Goal: Answer question/provide support: Share knowledge or assist other users

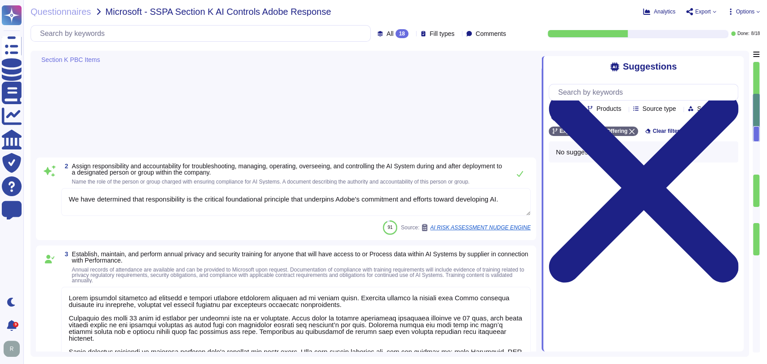
type textarea "We have determined that responsibility is the critical foundational principle t…"
type textarea "Lorem ipsumdol sitametco ad elitsedd e tempori utlabore etdolorem aliquaen ad m…"
type textarea "Adobe provides notice in accordance with applicable law for confirmed breaches …"
type textarea "Please see Sales Legal for information regarding legal agreements in contracts."
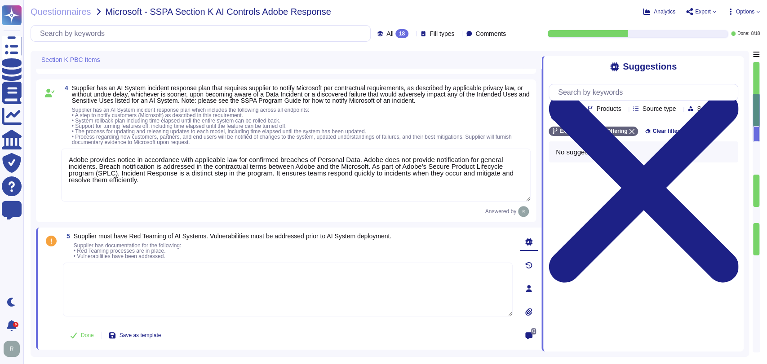
click at [271, 283] on textarea at bounding box center [288, 290] width 450 height 54
click at [272, 285] on textarea at bounding box center [288, 290] width 450 height 54
click at [273, 286] on textarea at bounding box center [288, 290] width 450 height 54
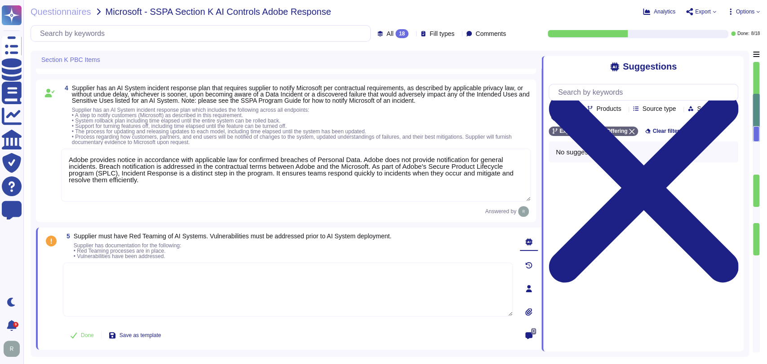
click at [273, 286] on textarea at bounding box center [288, 290] width 450 height 54
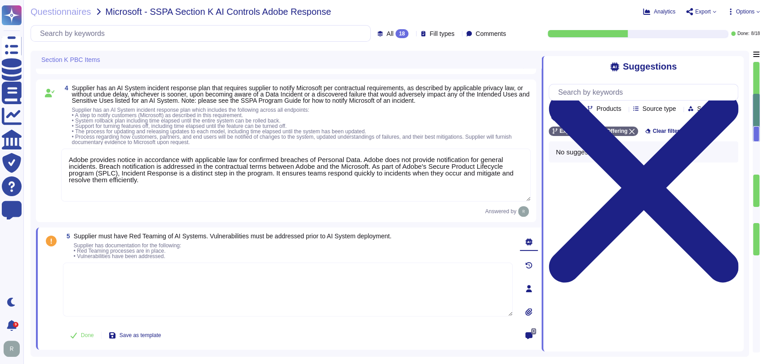
click at [274, 287] on textarea at bounding box center [288, 290] width 450 height 54
click at [621, 92] on input "text" at bounding box center [646, 92] width 184 height 16
type input "red team"
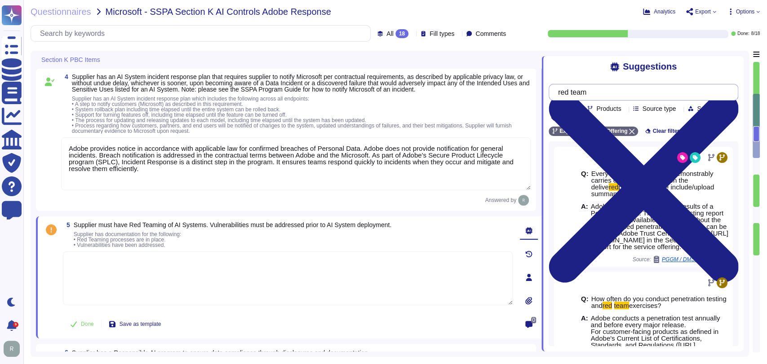
scroll to position [349, 0]
type textarea "At Adobe, our AI Ethics principles guide every step of the AI development proce…"
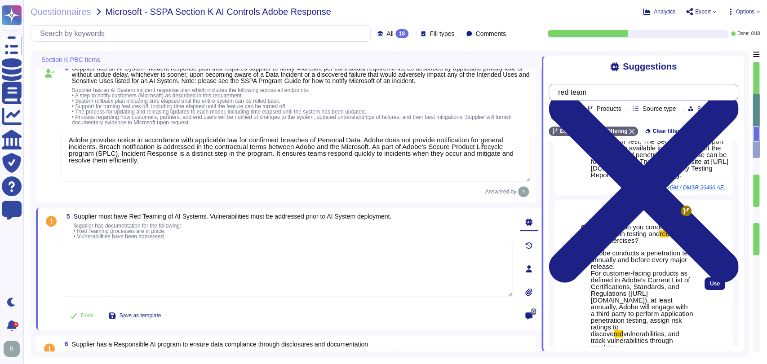
scroll to position [72, 0]
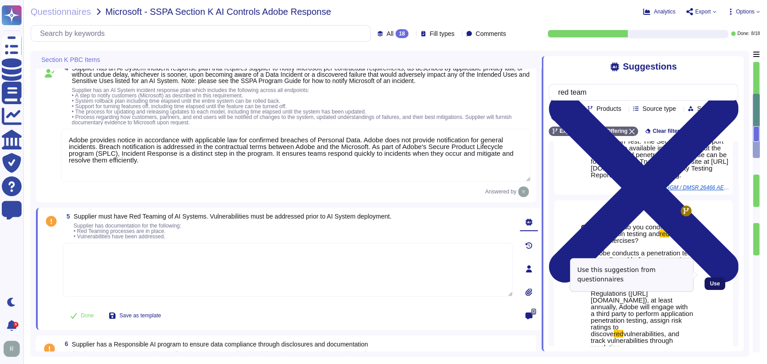
type input "red team"
click at [715, 278] on button "Use" at bounding box center [715, 284] width 21 height 13
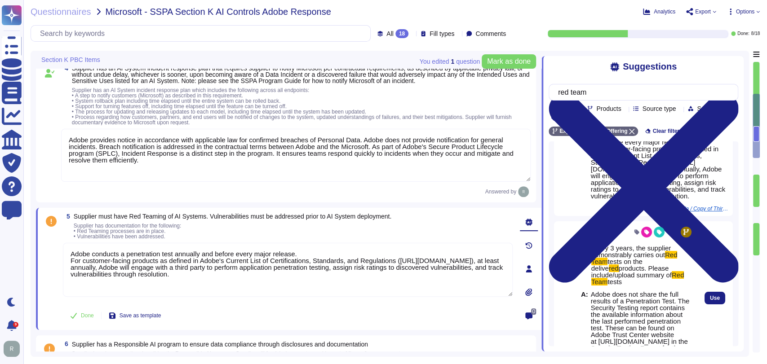
scroll to position [58, 0]
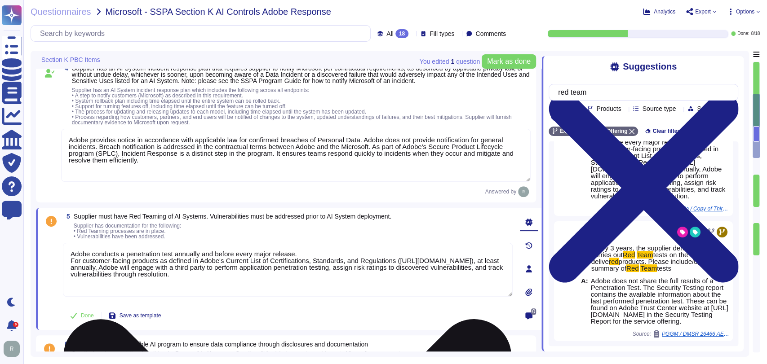
click at [305, 253] on textarea "Adobe conducts a penetration test annually and before every major release. For …" at bounding box center [288, 270] width 450 height 54
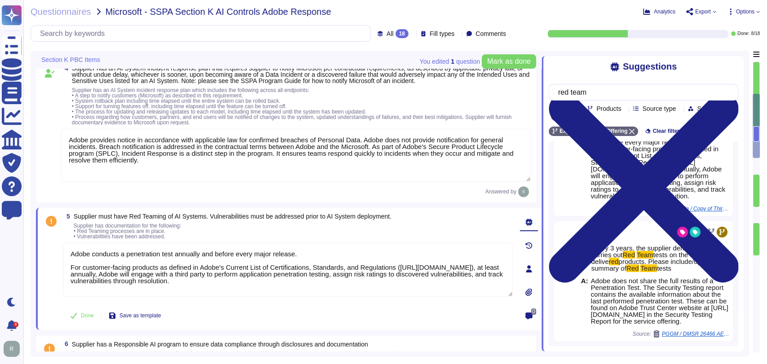
click at [266, 315] on div "Done Save as template" at bounding box center [288, 316] width 450 height 18
type textarea "Adobe conducts a penetration test annually and before every major release. For …"
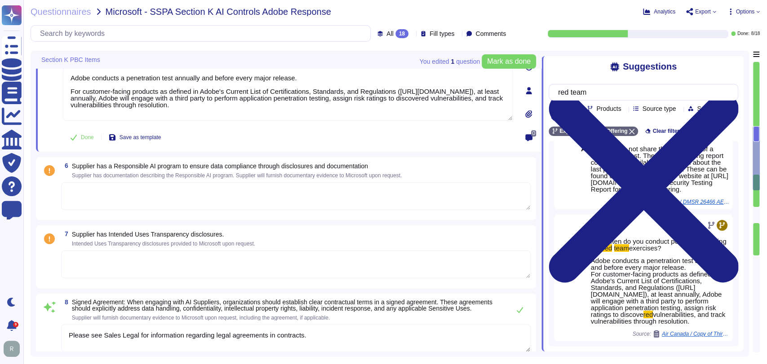
type textarea "Transparency means that we are open about and explain our use of AI to our cust…"
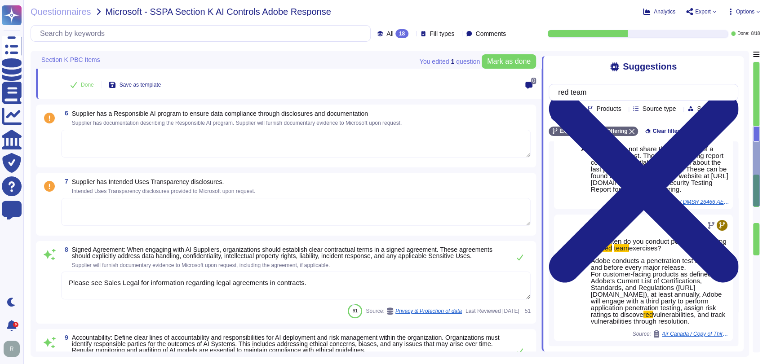
click at [211, 139] on textarea at bounding box center [296, 144] width 470 height 28
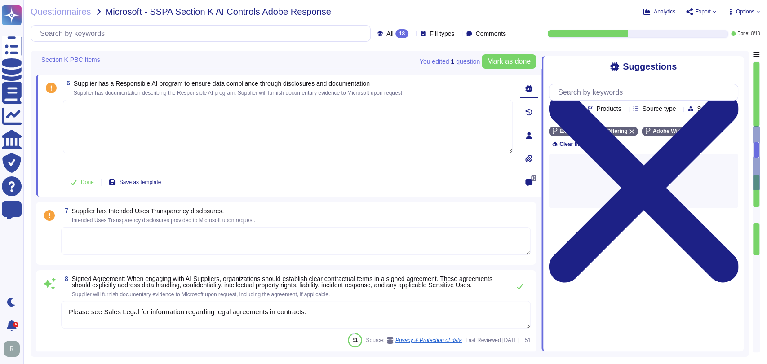
scroll to position [0, 0]
type textarea "Transparency means that we are open about and explain our use of AI to our cust…"
click at [686, 131] on icon at bounding box center [688, 131] width 5 height 5
click at [621, 85] on div "Team Products Source type Section Tags Experience Cloud Offering Clear filters …" at bounding box center [644, 119] width 190 height 85
click at [622, 94] on input "text" at bounding box center [646, 92] width 184 height 16
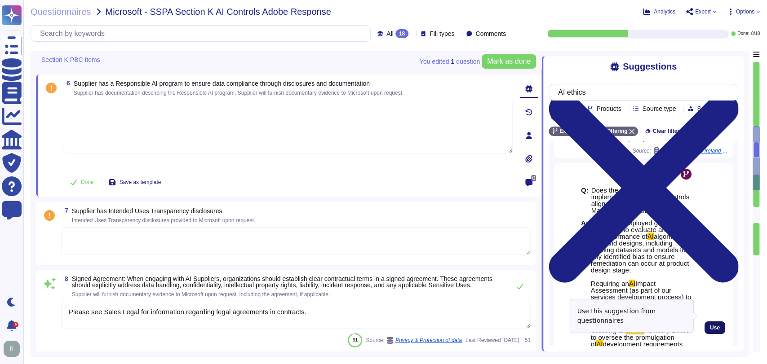
click at [711, 325] on span "Use" at bounding box center [715, 327] width 10 height 5
type input "AI ethics"
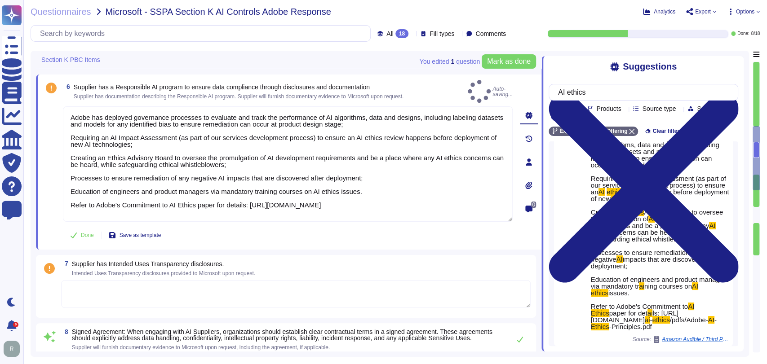
scroll to position [68, 0]
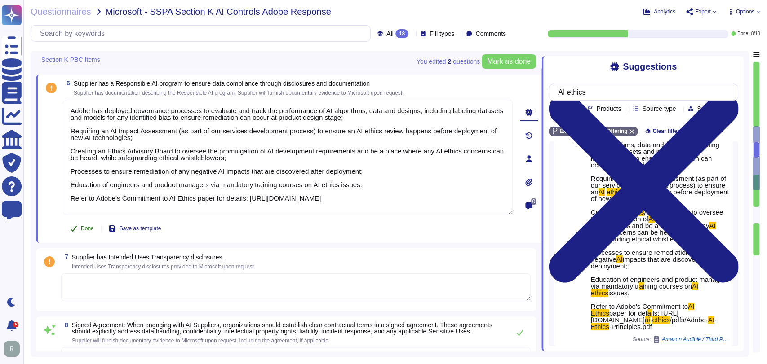
click at [82, 229] on span "Done" at bounding box center [87, 228] width 13 height 5
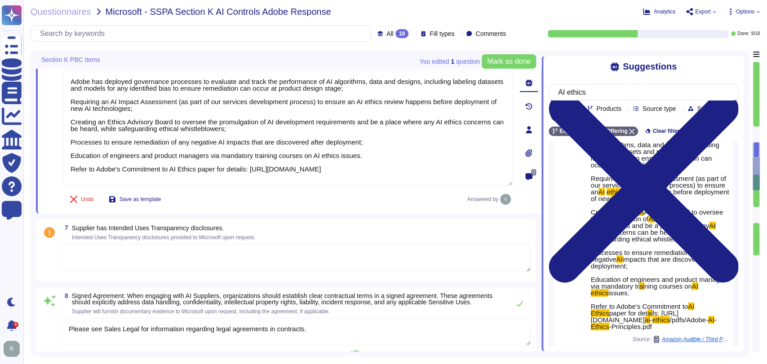
type textarea "Transparency means that we are open about and explain our use of AI to our cust…"
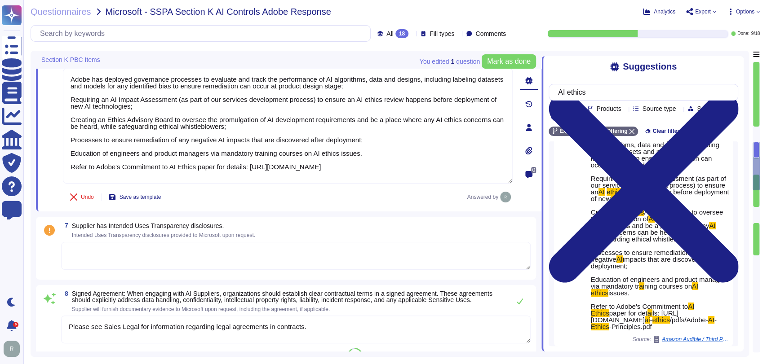
scroll to position [607, 0]
click at [244, 250] on textarea at bounding box center [296, 256] width 470 height 28
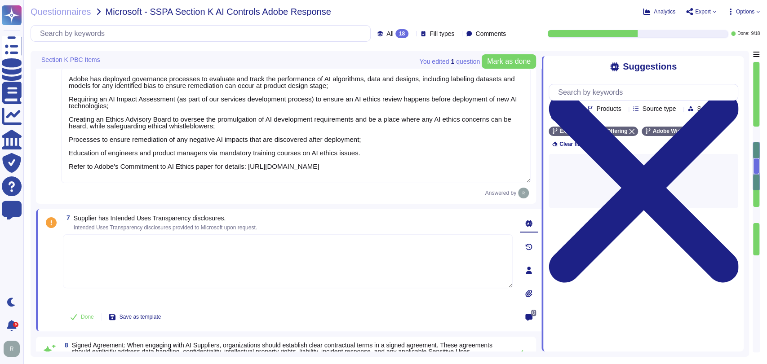
scroll to position [0, 0]
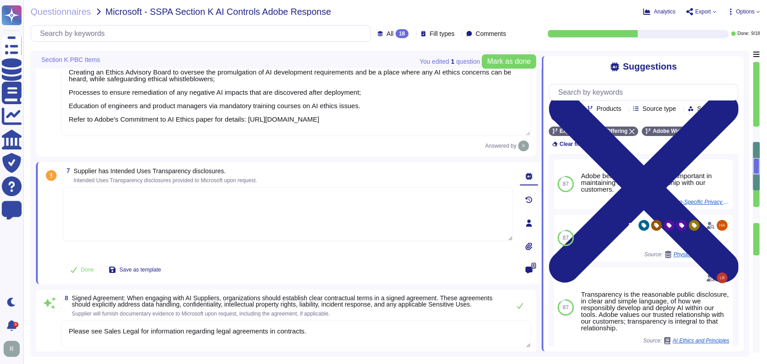
type textarea "Transparency means that we are open about and explain our use of AI to our cust…"
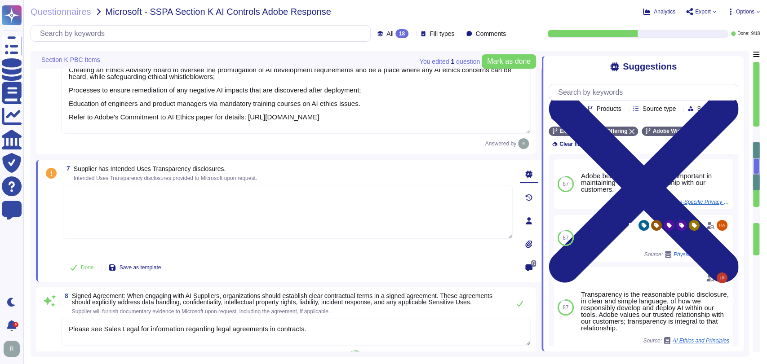
scroll to position [657, 0]
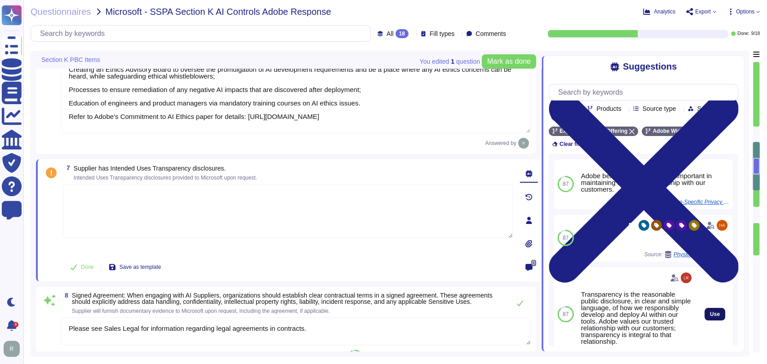
click at [710, 312] on span "Use" at bounding box center [715, 314] width 10 height 5
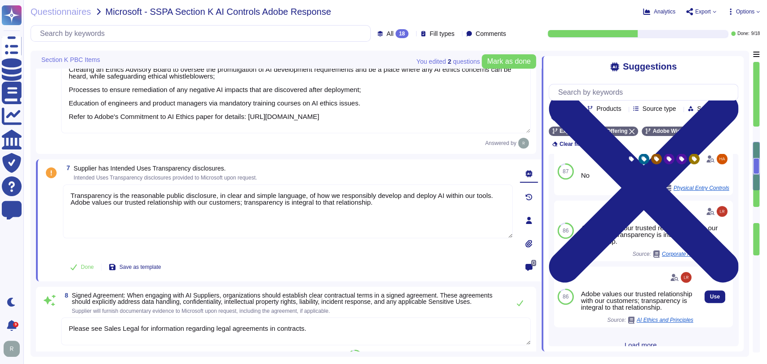
scroll to position [160, 0]
click at [630, 342] on span "Load more..." at bounding box center [644, 345] width 190 height 7
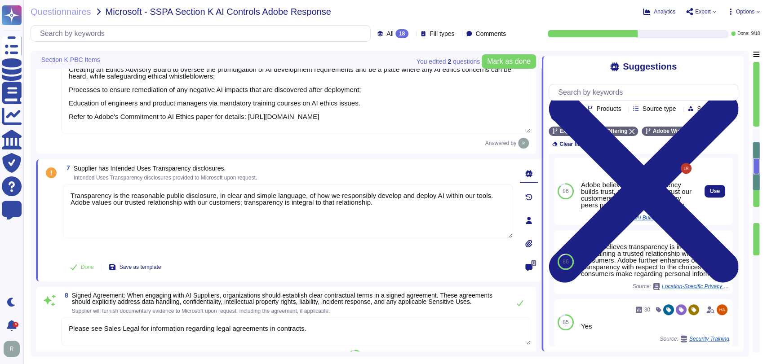
scroll to position [415, 0]
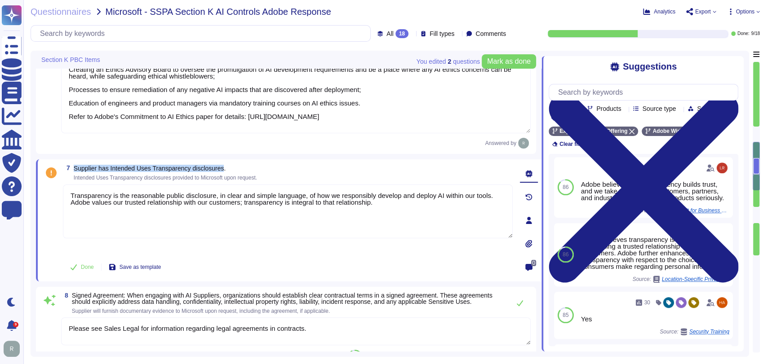
copy span "Supplier has Intended Uses Transparency disclosures"
drag, startPoint x: 223, startPoint y: 168, endPoint x: 93, endPoint y: 136, distance: 133.4
click at [75, 167] on span "Supplier has Intended Uses Transparency disclosures." at bounding box center [150, 168] width 152 height 7
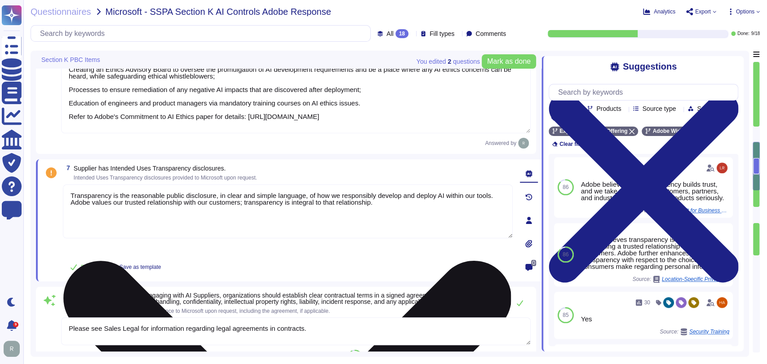
click at [244, 211] on textarea "Transparency is the reasonable public disclosure, in clear and simple language,…" at bounding box center [288, 212] width 450 height 54
paste textarea "Adobe provides Intended Uses Transparency disclosures through its AI Ethics Pri…"
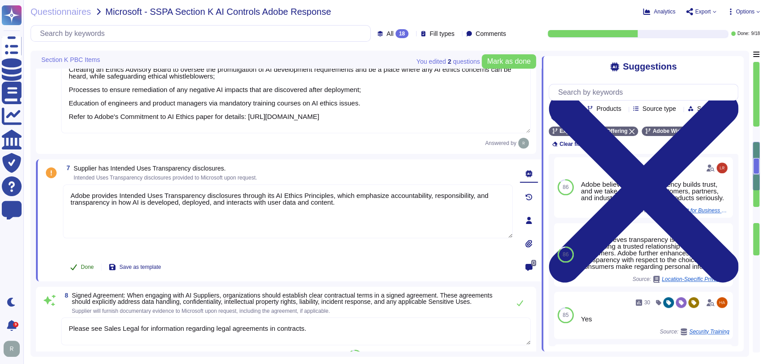
click at [86, 265] on span "Done" at bounding box center [87, 267] width 13 height 5
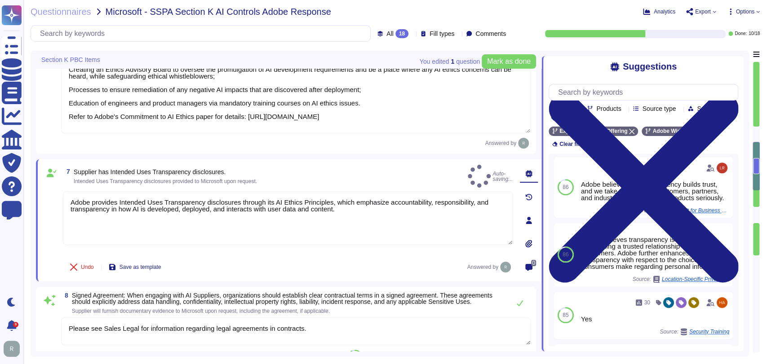
type textarea "Adobe provides Intended Uses Transparency disclosures through its AI Ethics Pri…"
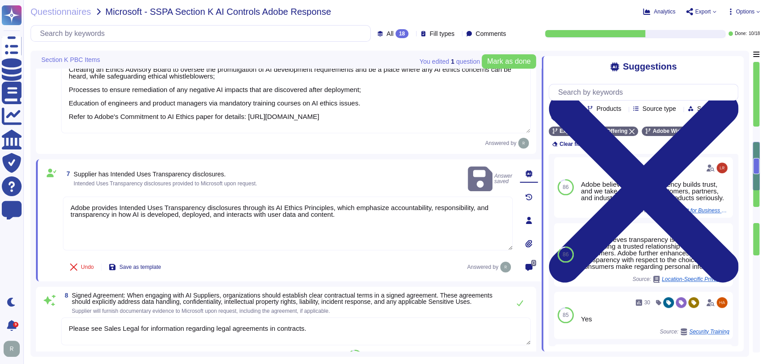
click at [359, 269] on div "Undo Save as template Answered by" at bounding box center [288, 267] width 450 height 18
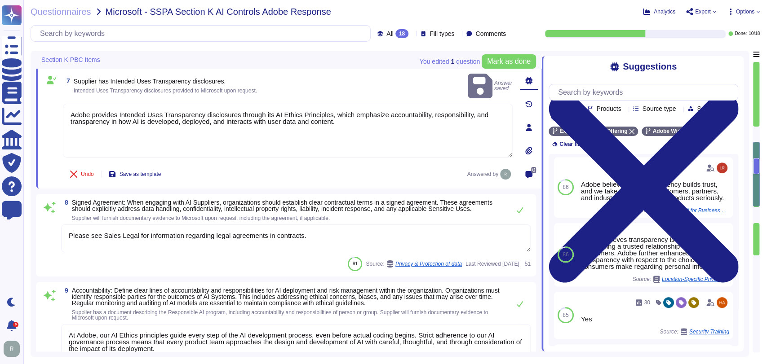
type textarea "As AI systems move into full-scale deployment, continuous monitoring and improv…"
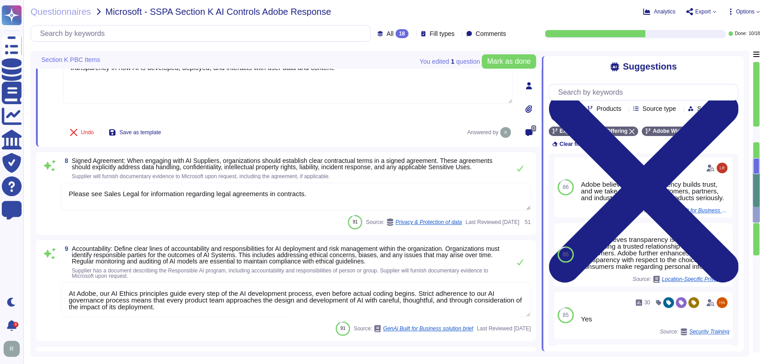
scroll to position [786, 0]
click at [518, 168] on icon at bounding box center [519, 167] width 7 height 7
click at [50, 164] on icon at bounding box center [49, 165] width 11 height 9
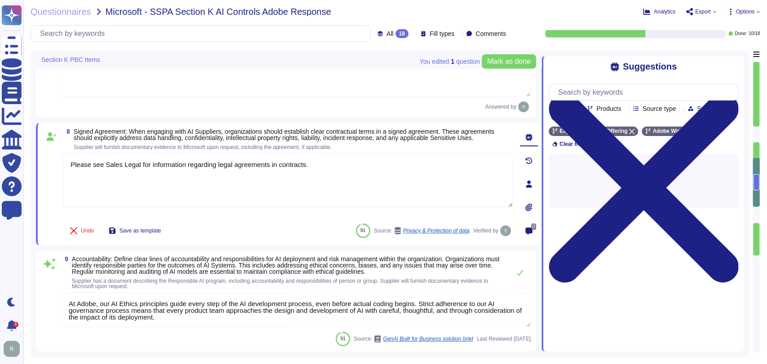
type textarea "As AI systems move into full-scale deployment, continuous monitoring and improv…"
click at [50, 136] on icon at bounding box center [51, 136] width 11 height 9
click at [276, 235] on div "Undo Save as template 91 Source: Privacy & Protection of data Verified by" at bounding box center [288, 231] width 450 height 18
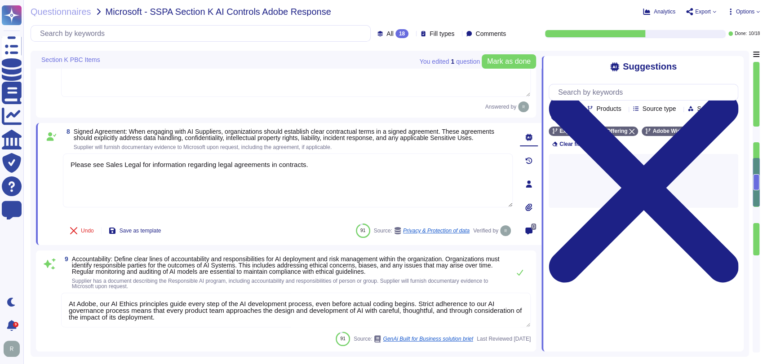
click at [273, 249] on div "6 Supplier has a Responsible AI program to ensure data compliance through discl…" at bounding box center [289, 154] width 506 height 1781
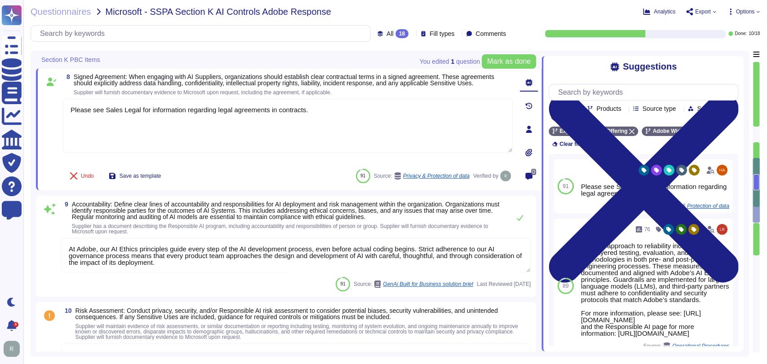
scroll to position [842, 0]
click at [242, 262] on textarea "At Adobe, our AI Ethics principles guide every step of the AI development proce…" at bounding box center [296, 255] width 470 height 35
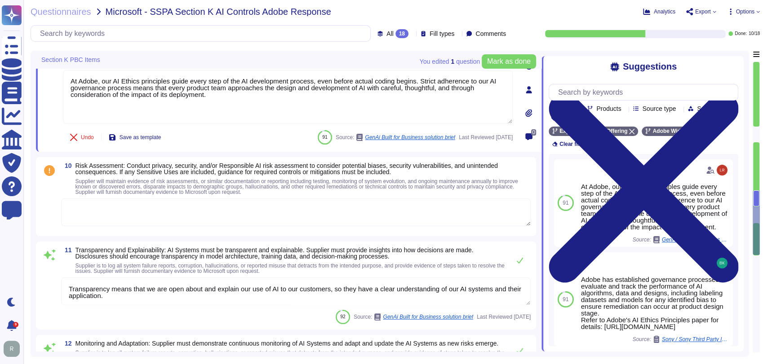
scroll to position [965, 0]
click at [185, 209] on textarea at bounding box center [296, 212] width 470 height 28
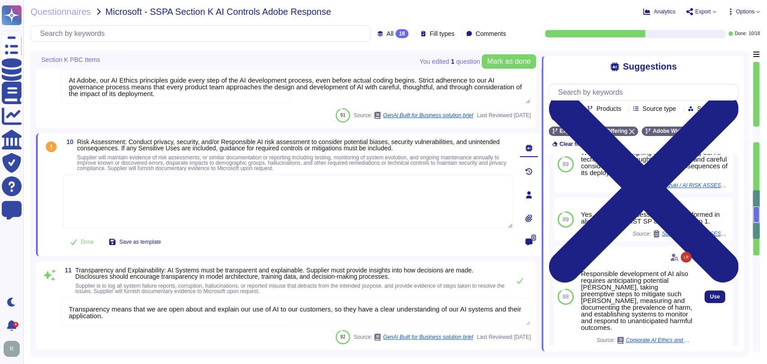
scroll to position [166, 0]
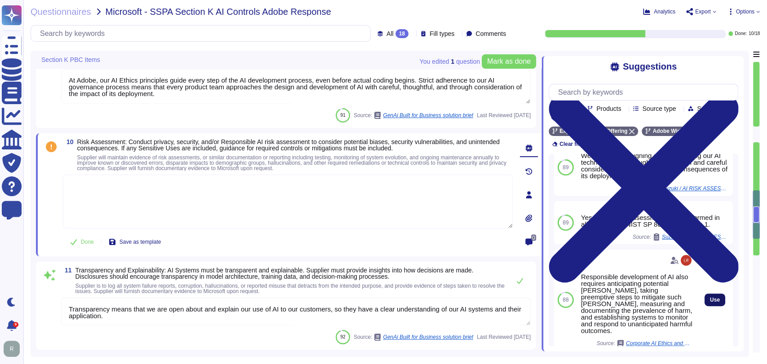
click at [710, 297] on span "Use" at bounding box center [715, 299] width 10 height 5
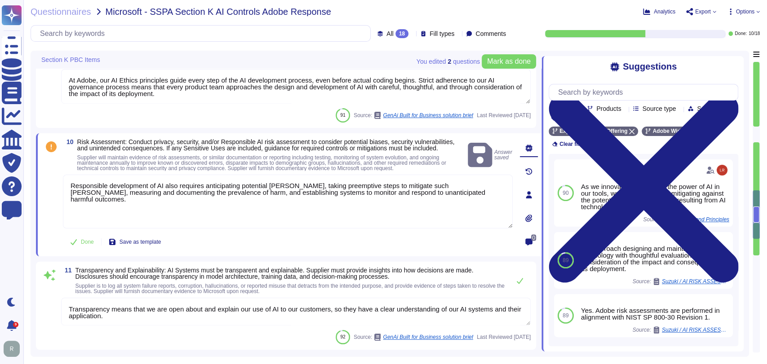
scroll to position [162, 0]
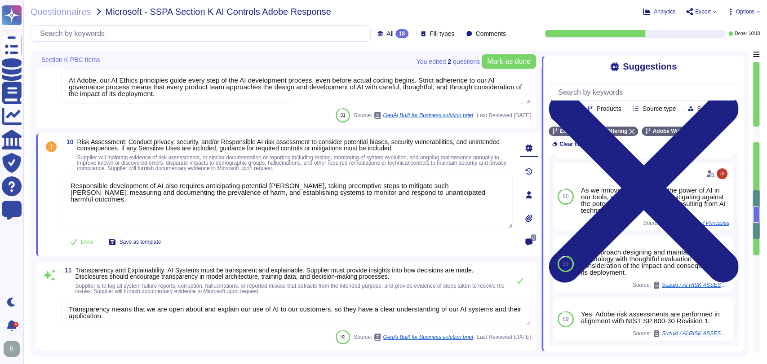
click at [646, 355] on span "Load more..." at bounding box center [644, 358] width 190 height 7
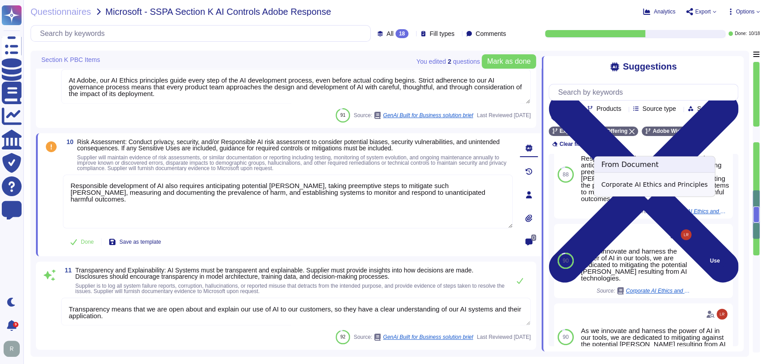
scroll to position [25, 0]
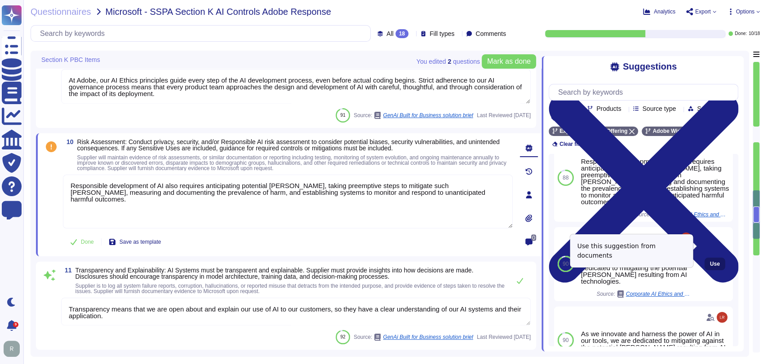
click at [710, 262] on span "Use" at bounding box center [715, 264] width 10 height 5
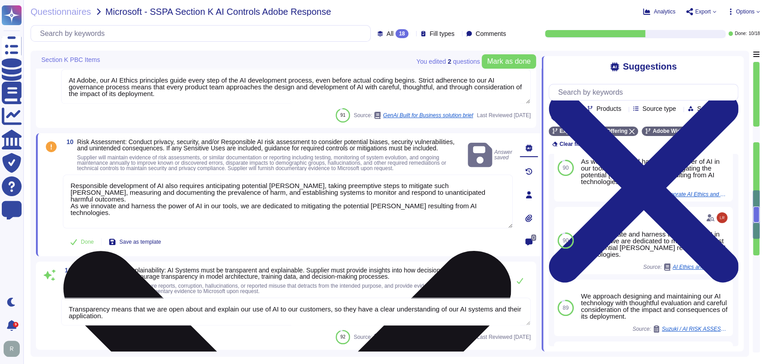
drag, startPoint x: 484, startPoint y: 200, endPoint x: 68, endPoint y: 208, distance: 415.3
click at [68, 208] on textarea "Responsible development of AI also requires anticipating potential [PERSON_NAME…" at bounding box center [288, 202] width 450 height 54
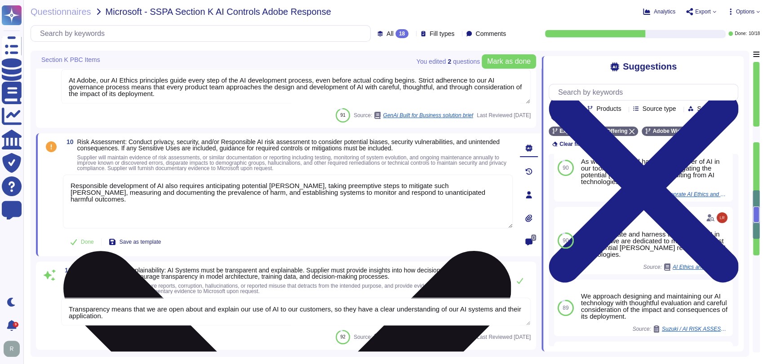
click at [73, 185] on textarea "Responsible development of AI also requires anticipating potential [PERSON_NAME…" at bounding box center [288, 202] width 450 height 54
click at [70, 186] on textarea "Responsible development of AI also requires anticipating potential [PERSON_NAME…" at bounding box center [288, 202] width 450 height 54
paste textarea "As we innovate and harness the power of AI in our tools, we are dedicated to mi…"
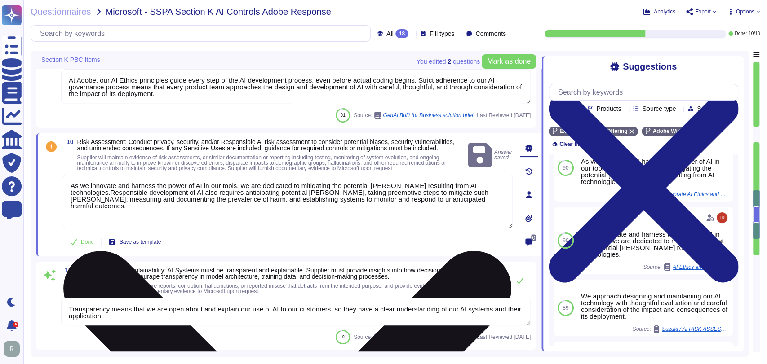
click at [111, 194] on textarea "As we innovate and harness the power of AI in our tools, we are dedicated to mi…" at bounding box center [288, 202] width 450 height 54
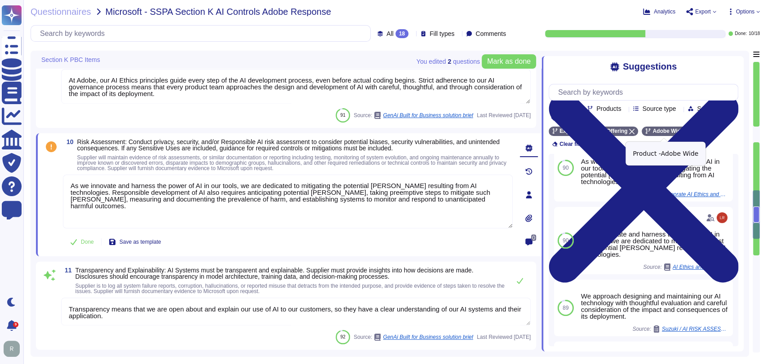
click at [686, 133] on icon at bounding box center [688, 131] width 5 height 5
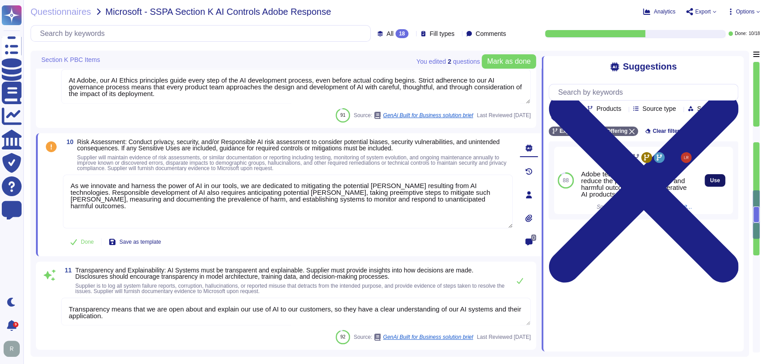
click at [707, 177] on button "Use" at bounding box center [715, 180] width 21 height 13
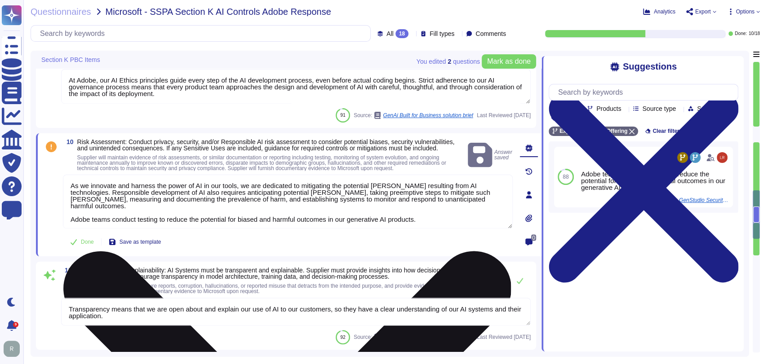
drag, startPoint x: 435, startPoint y: 209, endPoint x: 69, endPoint y: 214, distance: 366.3
click at [69, 214] on textarea "As we innovate and harness the power of AI in our tools, we are dedicated to mi…" at bounding box center [288, 202] width 450 height 54
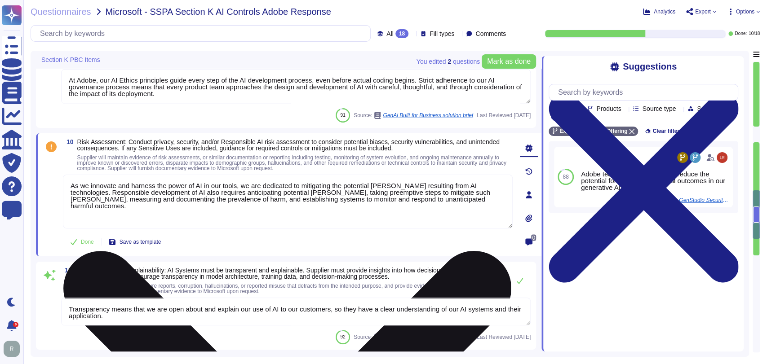
drag, startPoint x: 72, startPoint y: 184, endPoint x: 476, endPoint y: 201, distance: 404.3
click at [476, 201] on textarea "As we innovate and harness the power of AI in our tools, we are dedicated to mi…" at bounding box center [288, 202] width 450 height 54
paste textarea "Adobe teams conduct testing to reduce the potential for biased and harmful outc…"
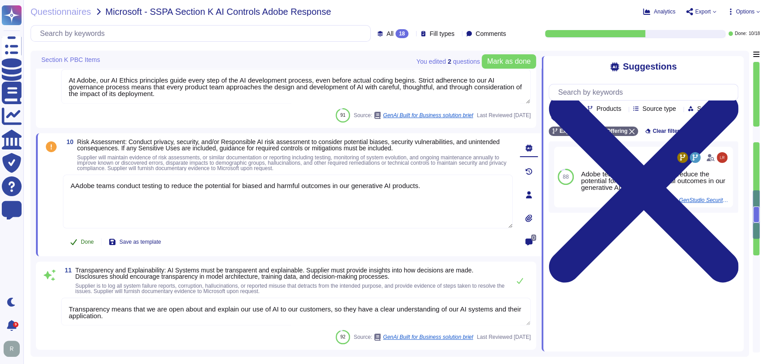
click at [93, 237] on button "Done" at bounding box center [82, 242] width 38 height 18
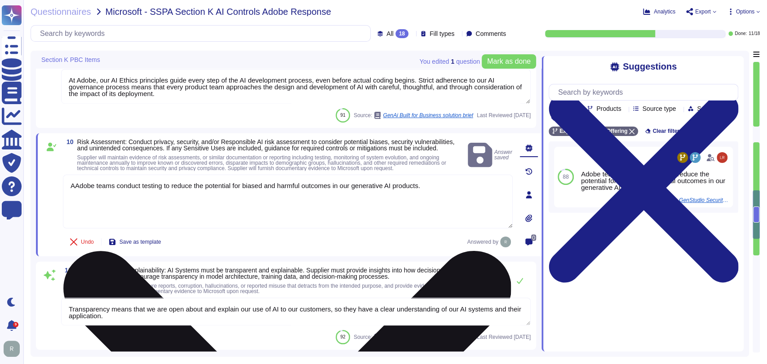
click at [78, 183] on textarea "AAdobe teams conduct testing to reduce the potential for biased and harmful out…" at bounding box center [288, 202] width 450 height 54
click at [75, 185] on textarea "AAdobe teams conduct testing to reduce the potential for biased and harmful out…" at bounding box center [288, 202] width 450 height 54
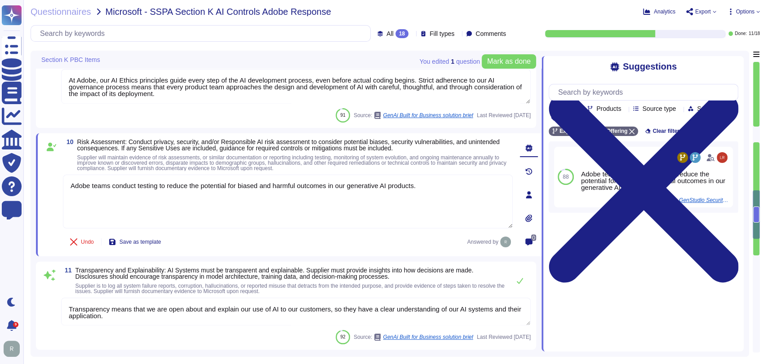
type textarea "Adobe teams conduct testing to reduce the potential for biased and harmful outc…"
click at [257, 258] on div "7 Supplier has Intended Uses Transparency disclosures. Intended Uses Transparen…" at bounding box center [289, 18] width 506 height 1865
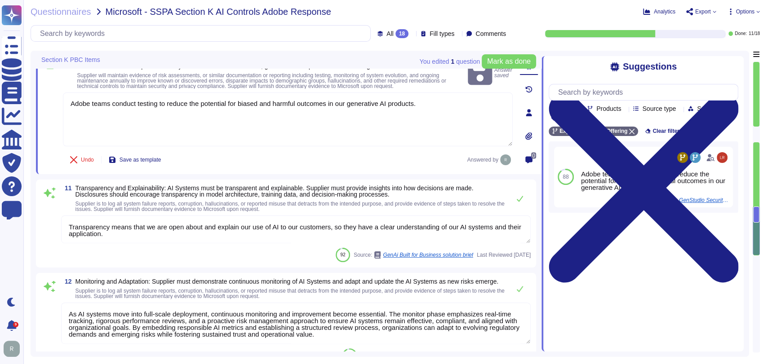
scroll to position [1048, 0]
drag, startPoint x: 507, startPoint y: 60, endPoint x: 504, endPoint y: 64, distance: 5.4
click at [507, 61] on span "Mark as done" at bounding box center [509, 61] width 44 height 7
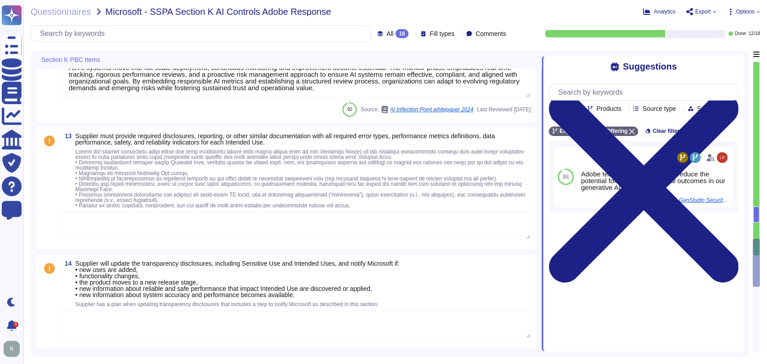
scroll to position [1278, 0]
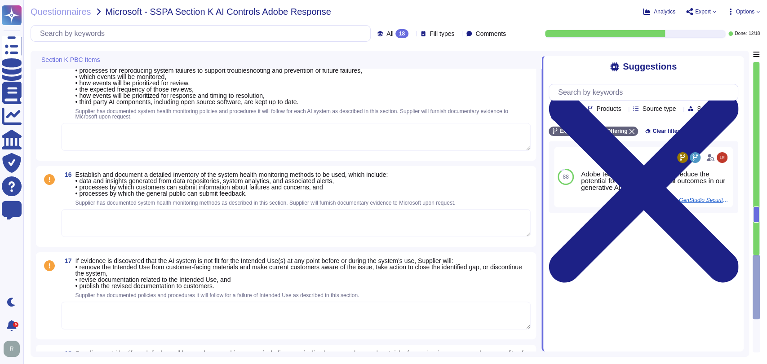
type textarea "As AI systems move into full-scale deployment, continuous monitoring and improv…"
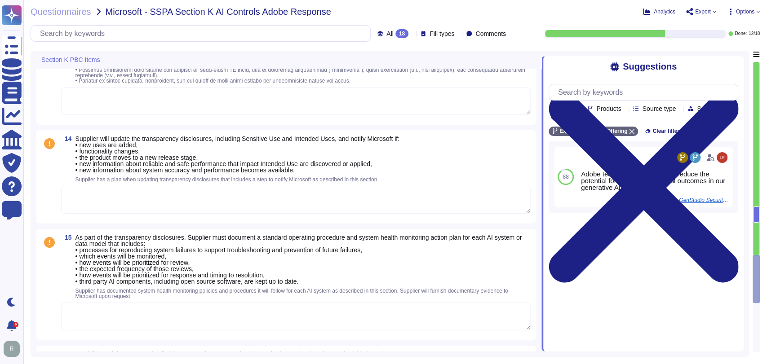
type textarea "Transparency means that we are open about and explain our use of AI to our cust…"
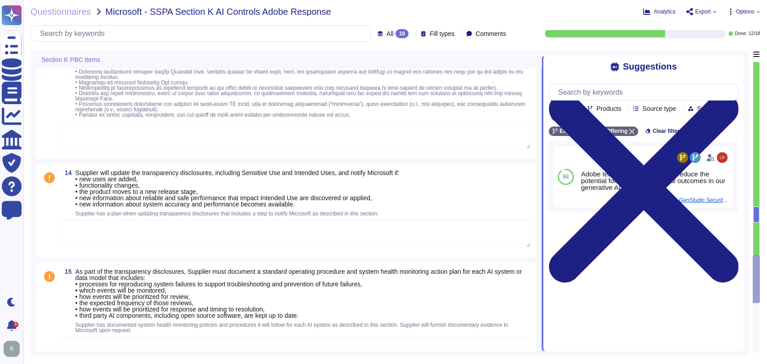
scroll to position [1246, 0]
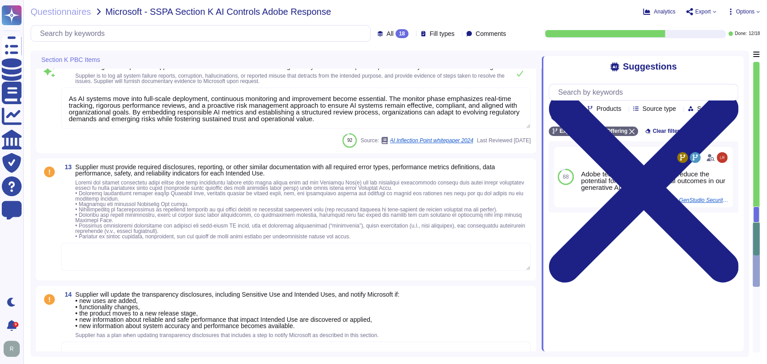
type textarea "Adobe teams conduct testing to reduce the potential for biased and harmful outc…"
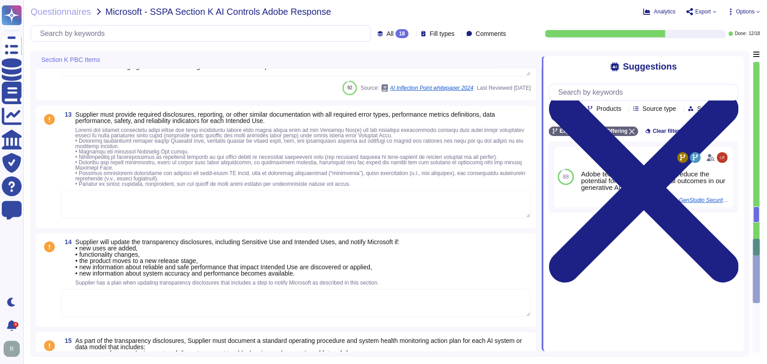
scroll to position [1300, 0]
click at [220, 204] on textarea at bounding box center [296, 204] width 470 height 28
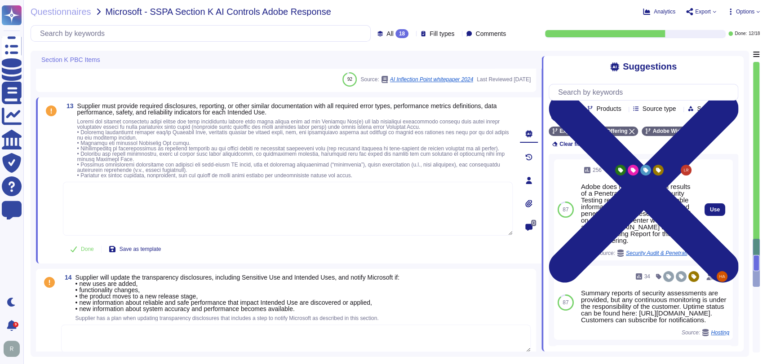
scroll to position [67, 0]
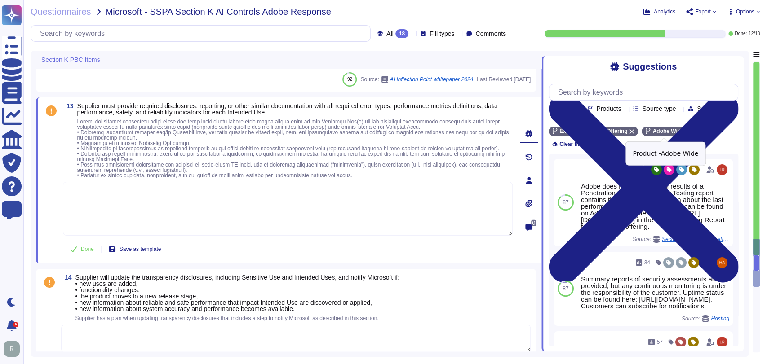
click at [686, 132] on div "Adobe Wide" at bounding box center [668, 131] width 53 height 9
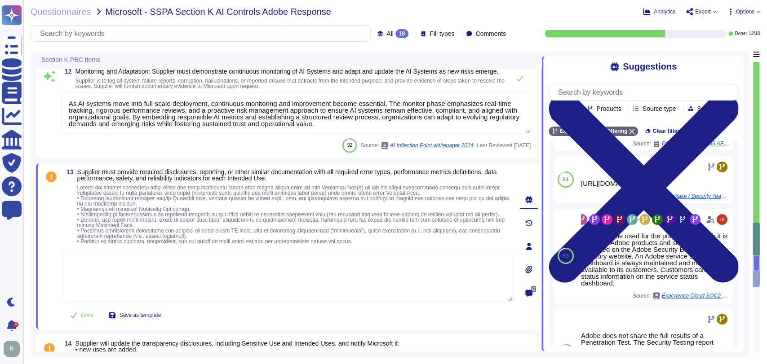
scroll to position [1233, 0]
click at [463, 323] on div "Done Save as template" at bounding box center [288, 316] width 450 height 18
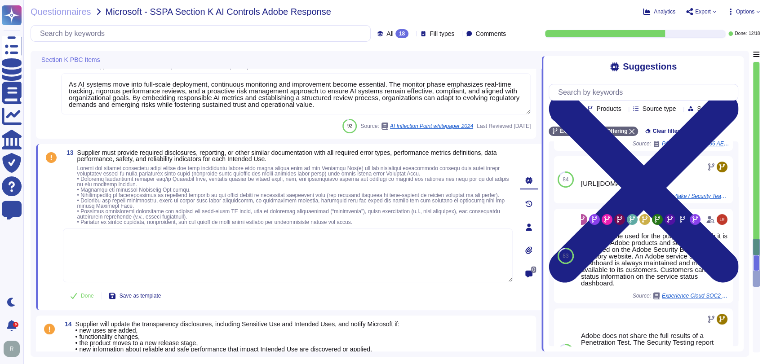
scroll to position [1265, 0]
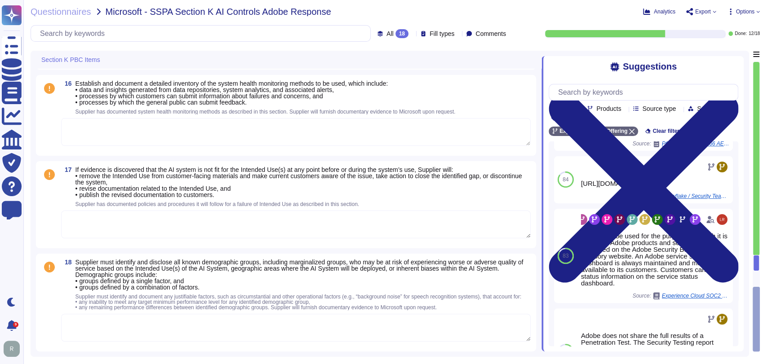
scroll to position [1704, 0]
click at [328, 184] on span "If evidence is discovered that the AI system is not fit for the Intended Use(s)…" at bounding box center [302, 182] width 455 height 31
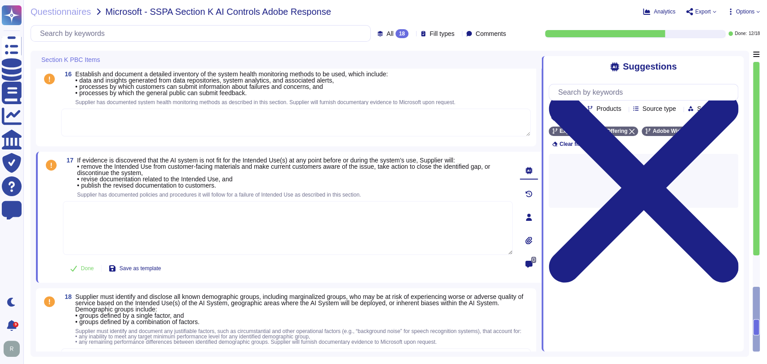
scroll to position [1748, 0]
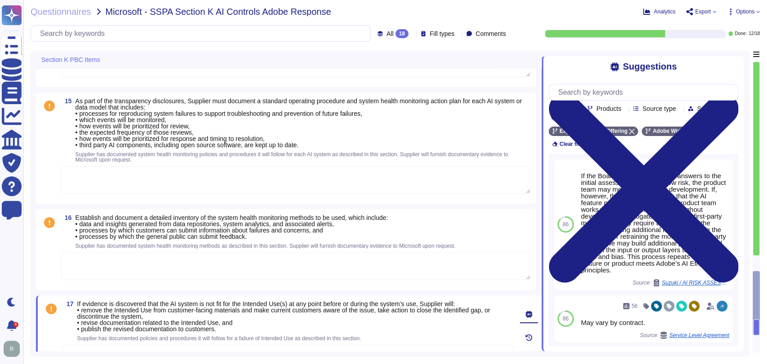
type textarea "As AI systems move into full-scale deployment, continuous monitoring and improv…"
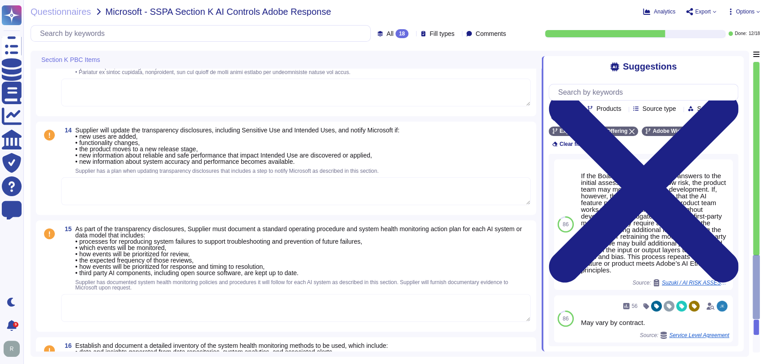
type textarea "Transparency means that we are open about and explain our use of AI to our cust…"
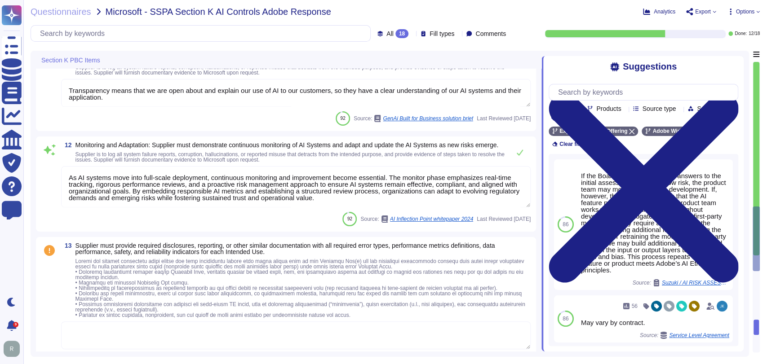
type textarea "At Adobe, our AI Ethics principles guide every step of the AI development proce…"
type textarea "Adobe teams conduct testing to reduce the potential for biased and harmful outc…"
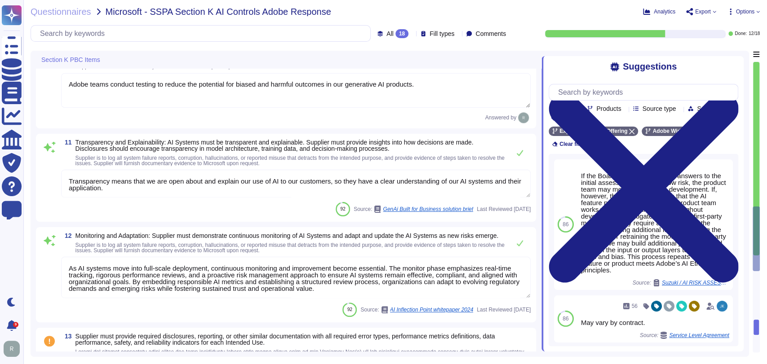
type textarea "Please see Sales Legal for information regarding legal agreements in contracts."
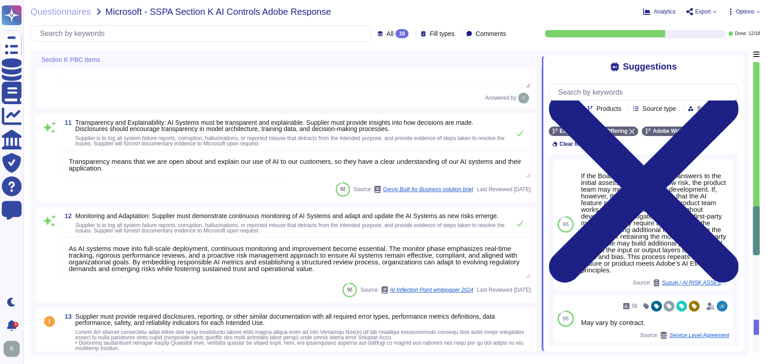
type textarea "Adobe provides Intended Uses Transparency disclosures through its AI Ethics Pri…"
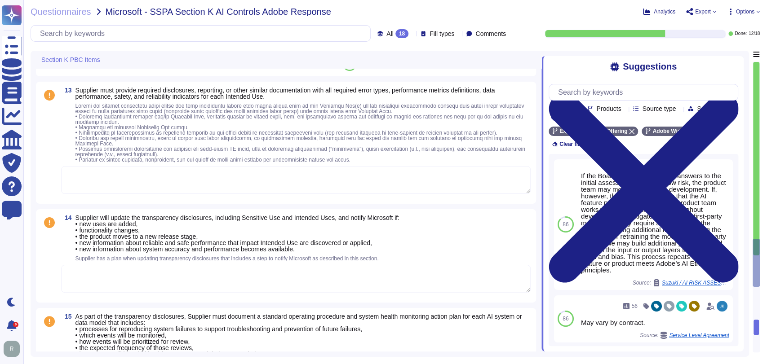
scroll to position [1274, 0]
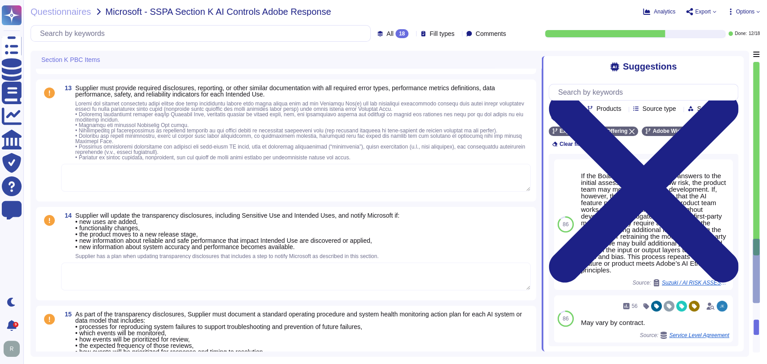
click at [279, 277] on textarea at bounding box center [296, 277] width 470 height 28
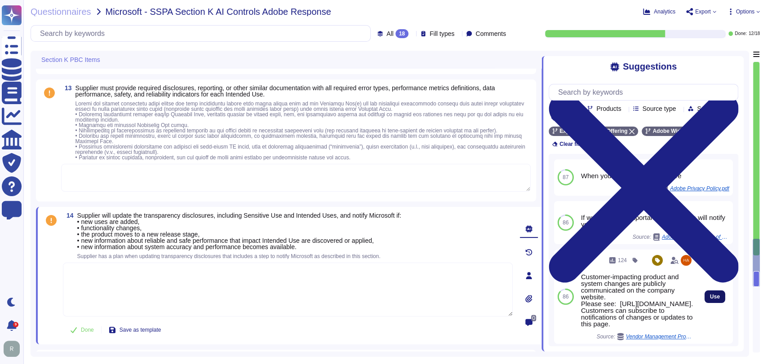
click at [710, 294] on span "Use" at bounding box center [715, 296] width 10 height 5
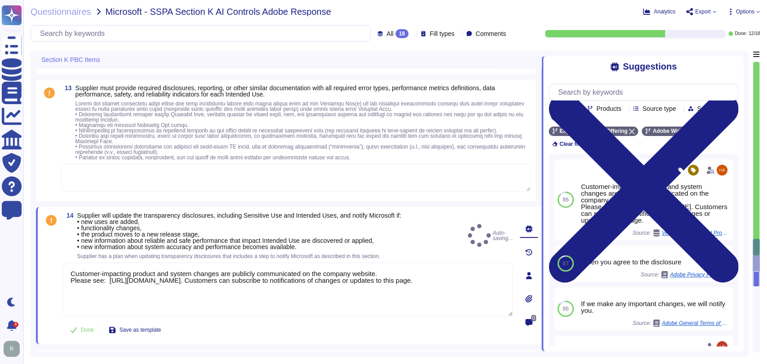
type textarea "Customer-impacting product and system changes are publicly communicated on the …"
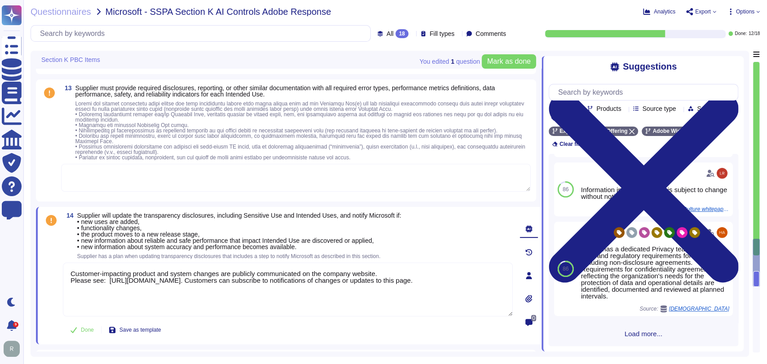
click at [632, 336] on span "Load more..." at bounding box center [644, 334] width 190 height 7
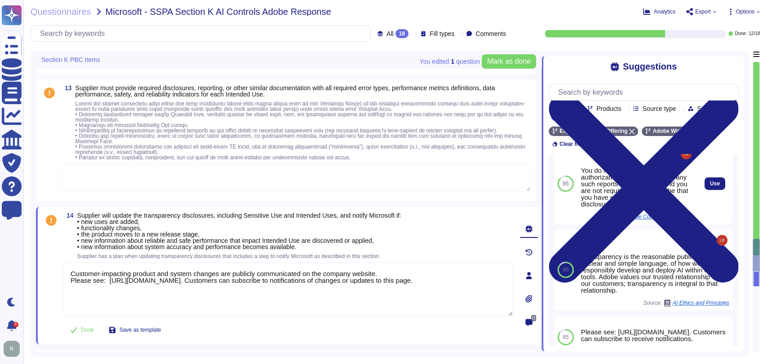
scroll to position [439, 0]
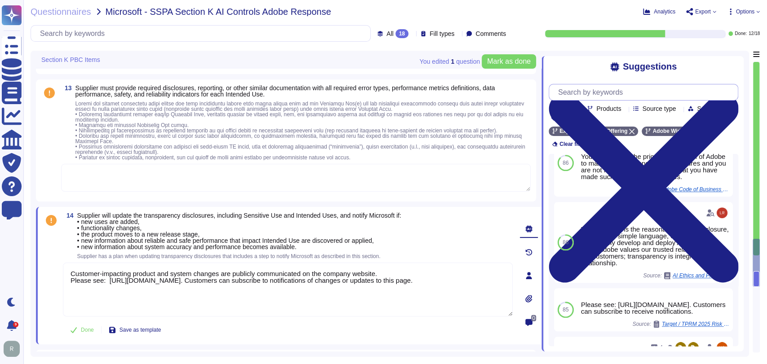
click at [635, 94] on input "text" at bounding box center [646, 92] width 184 height 16
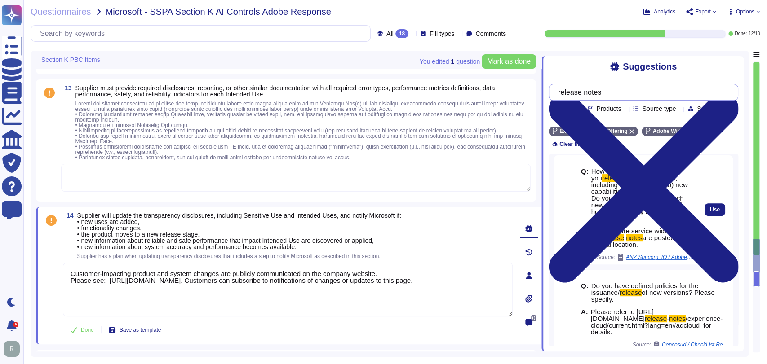
scroll to position [286, 0]
type input "release notes"
click at [710, 207] on span "Use" at bounding box center [715, 209] width 10 height 5
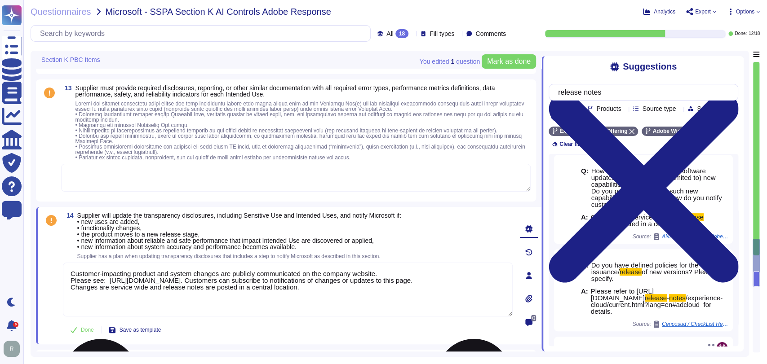
drag, startPoint x: 502, startPoint y: 287, endPoint x: 274, endPoint y: 285, distance: 227.8
click at [274, 285] on textarea "Customer-impacting product and system changes are publicly communicated on the …" at bounding box center [288, 290] width 450 height 54
click at [312, 288] on textarea "Customer-impacting product and system changes are publicly communicated on the …" at bounding box center [288, 290] width 450 height 54
drag, startPoint x: 507, startPoint y: 289, endPoint x: 183, endPoint y: 291, distance: 323.5
click at [183, 291] on textarea "Customer-impacting product and system changes are publicly communicated on the …" at bounding box center [288, 290] width 450 height 54
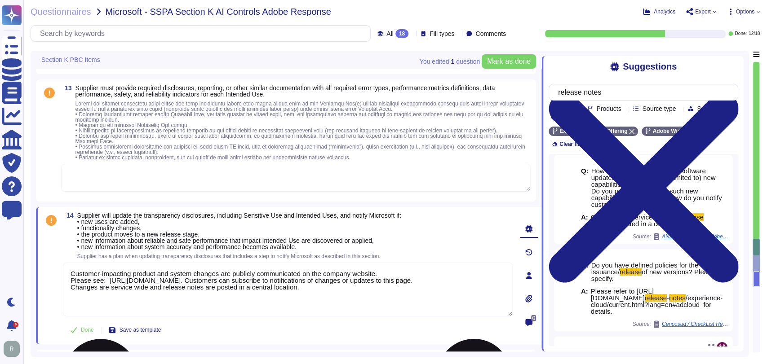
drag, startPoint x: 65, startPoint y: 284, endPoint x: 502, endPoint y: 288, distance: 437.7
click at [502, 288] on textarea "Customer-impacting product and system changes are publicly communicated on the …" at bounding box center [288, 290] width 450 height 54
click at [435, 293] on textarea "Customer-impacting product and system changes are publicly communicated on the …" at bounding box center [288, 290] width 450 height 54
paste textarea "[URL][DOMAIN_NAME]"
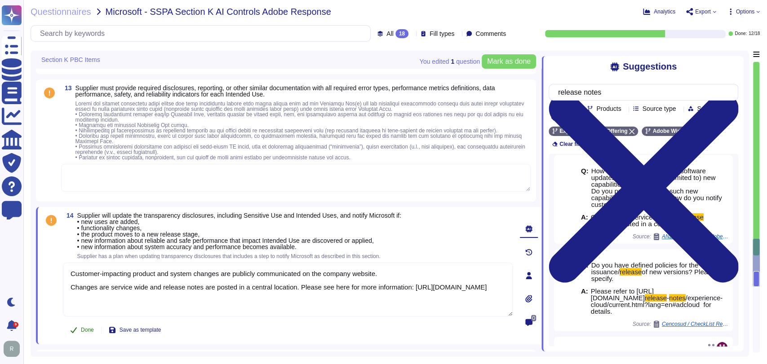
click at [94, 334] on button "Done" at bounding box center [82, 330] width 38 height 18
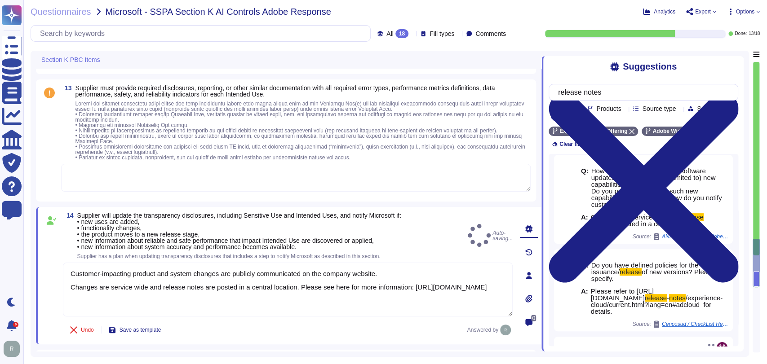
type textarea "Customer-impacting product and system changes are publicly communicated on the …"
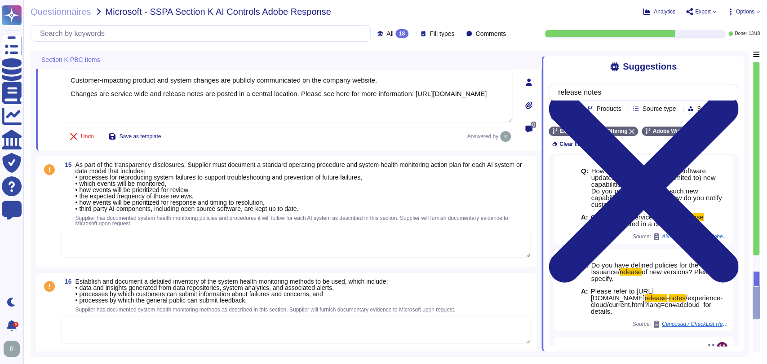
scroll to position [1459, 0]
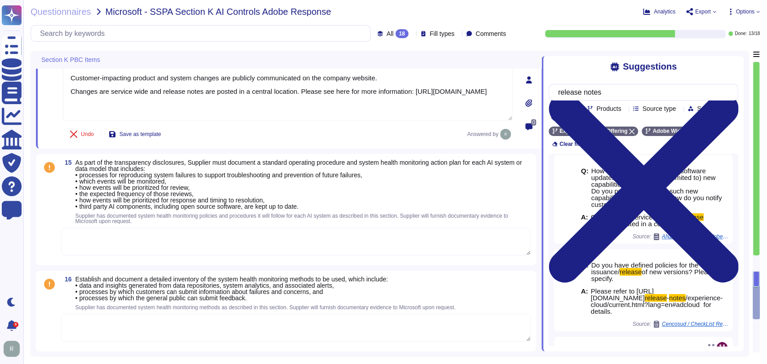
click at [349, 238] on textarea at bounding box center [296, 242] width 470 height 28
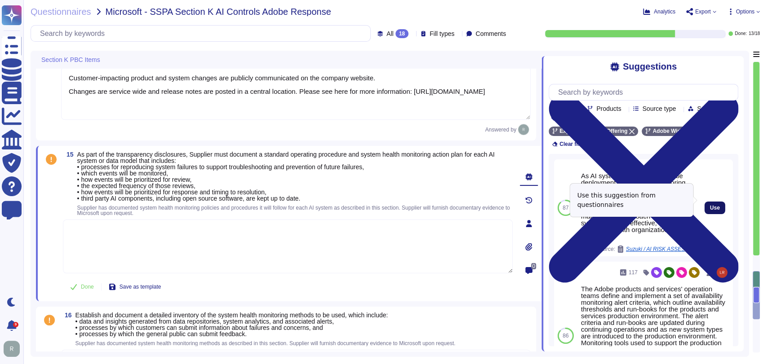
click at [710, 205] on span "Use" at bounding box center [715, 207] width 10 height 5
type textarea "As AI systems move into full-scale deployment, continuous monitoring and improv…"
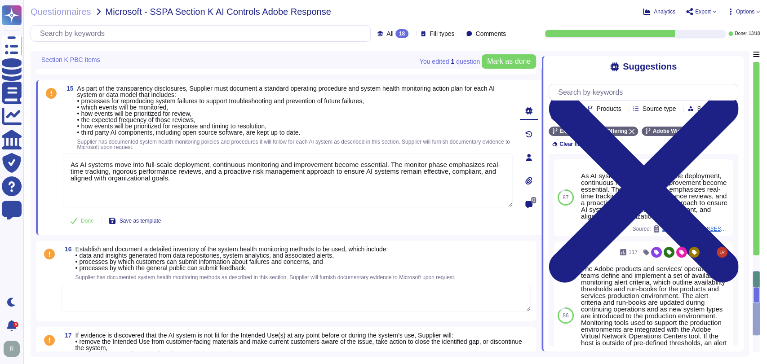
scroll to position [1529, 0]
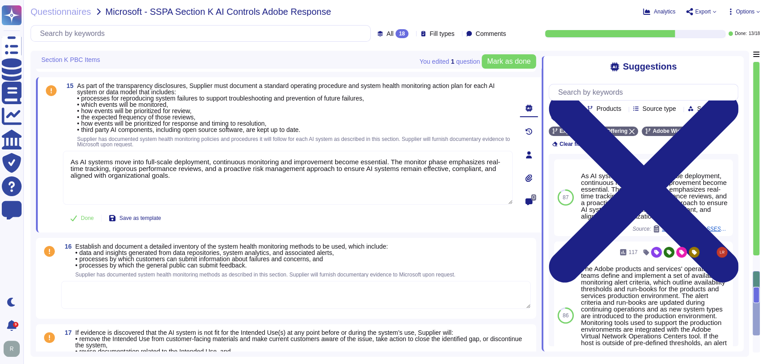
click at [186, 293] on textarea at bounding box center [296, 295] width 470 height 28
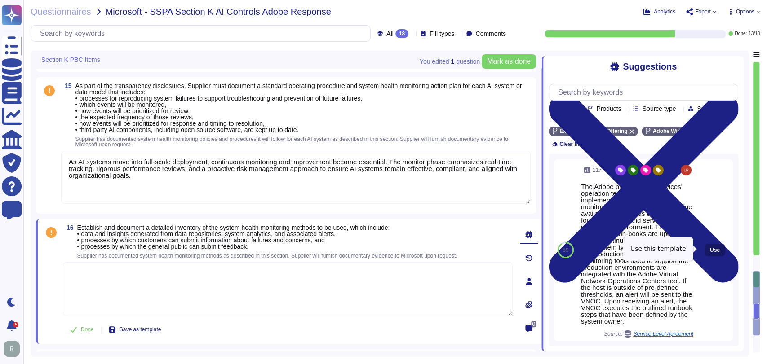
click at [716, 245] on button "Use" at bounding box center [715, 250] width 21 height 13
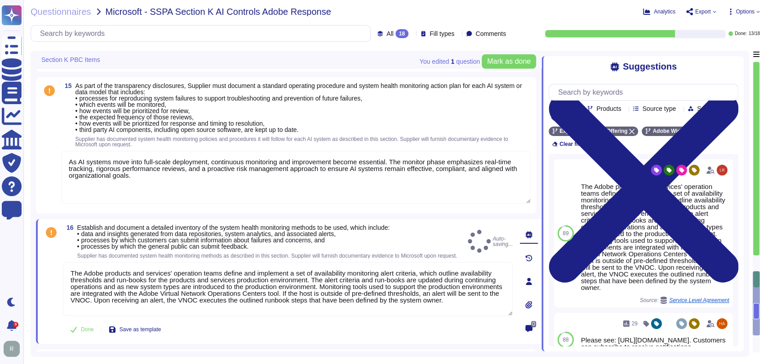
type textarea "The Adobe products and services' operation teams define and implement a set of …"
click at [82, 333] on span "Done" at bounding box center [87, 329] width 13 height 5
click at [514, 62] on span "Mark as done" at bounding box center [509, 61] width 44 height 7
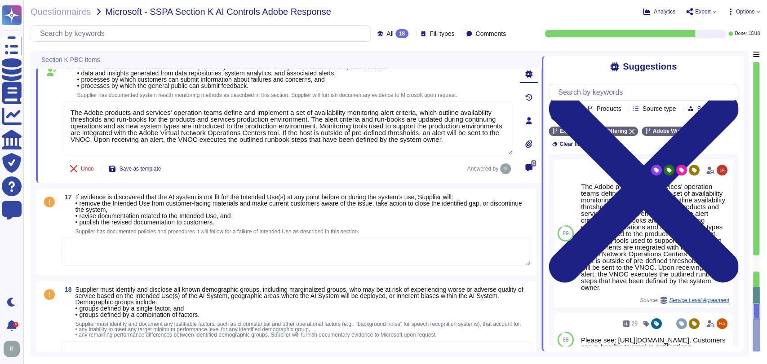
scroll to position [1695, 0]
click at [207, 243] on textarea at bounding box center [296, 252] width 470 height 28
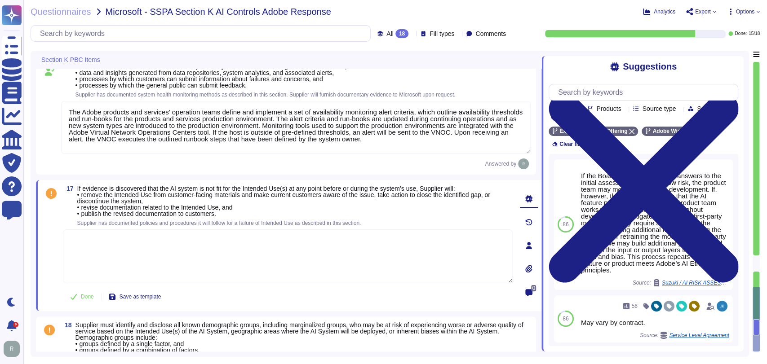
click at [207, 243] on textarea at bounding box center [288, 257] width 450 height 54
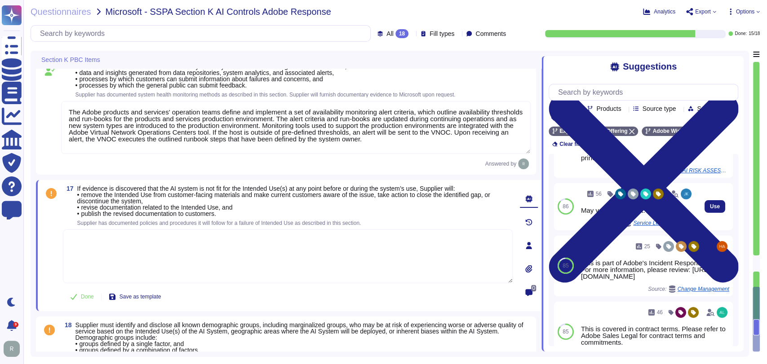
scroll to position [113, 0]
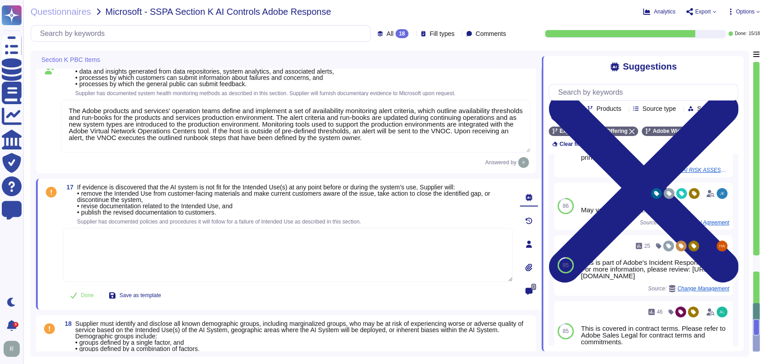
click at [219, 246] on textarea at bounding box center [288, 255] width 450 height 54
click at [219, 246] on textarea at bounding box center [288, 254] width 450 height 54
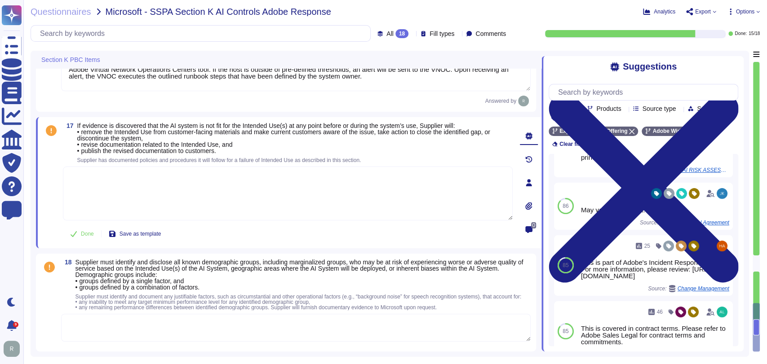
scroll to position [1757, 0]
click at [161, 327] on textarea at bounding box center [296, 328] width 470 height 28
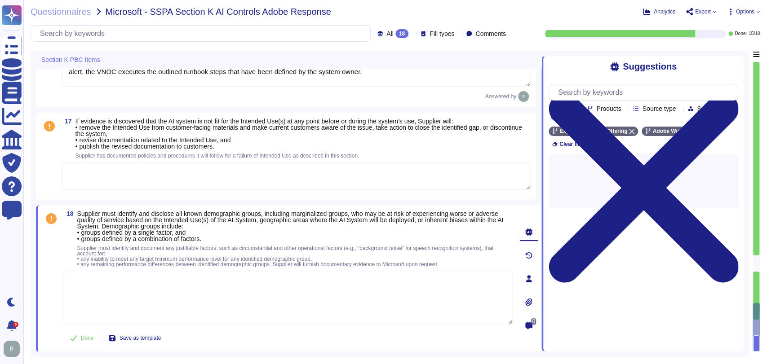
scroll to position [0, 0]
click at [184, 286] on textarea at bounding box center [288, 298] width 450 height 54
click at [684, 129] on div "Adobe Wide" at bounding box center [668, 131] width 53 height 9
click at [663, 94] on input "text" at bounding box center [646, 92] width 184 height 16
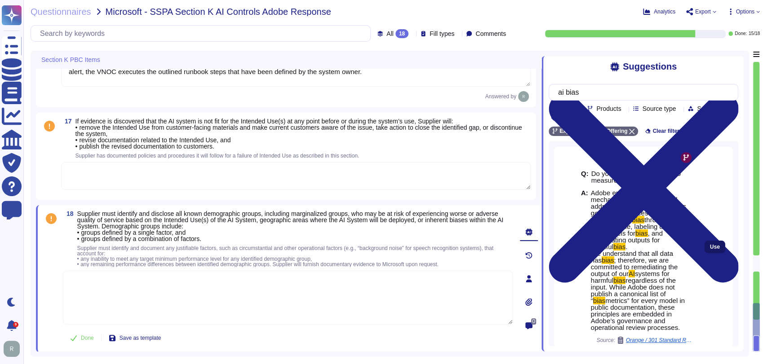
type input "ai bias"
click at [714, 249] on button "Use" at bounding box center [715, 247] width 21 height 13
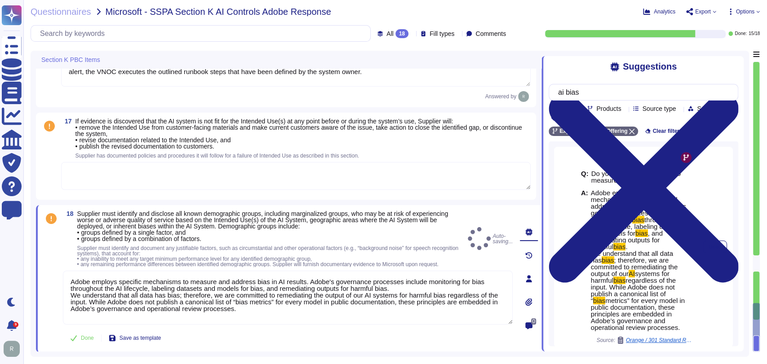
type textarea "Adobe employs specific mechanisms to measure and address bias in AI results. Ad…"
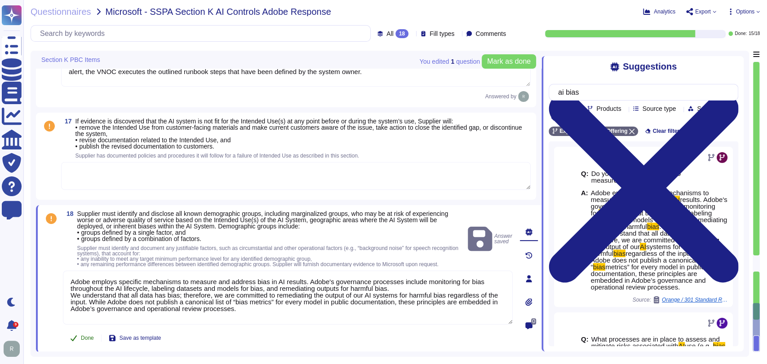
click at [81, 339] on span "Done" at bounding box center [87, 338] width 13 height 5
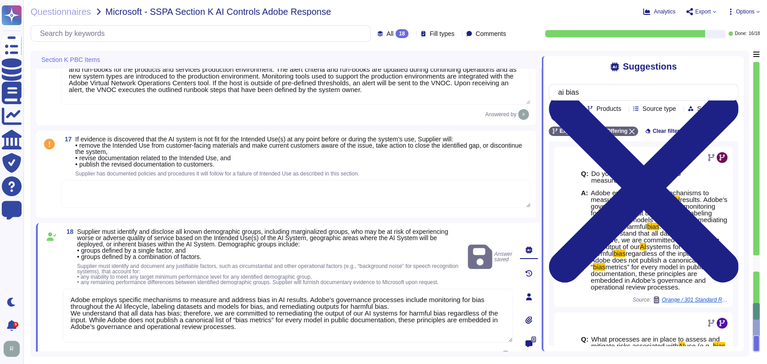
type textarea "Customer-impacting product and system changes are publicly communicated on the …"
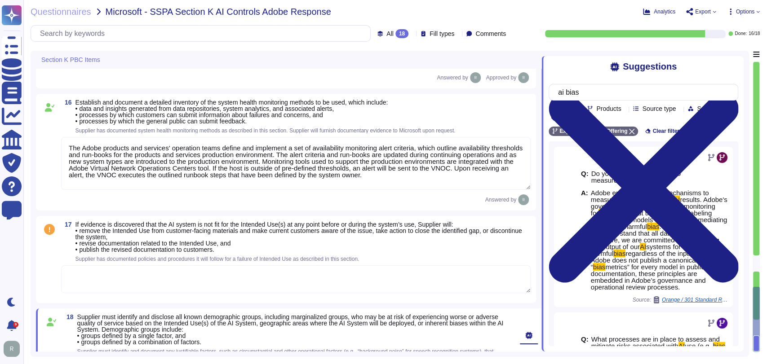
scroll to position [1647, 0]
